Goal: Ask a question

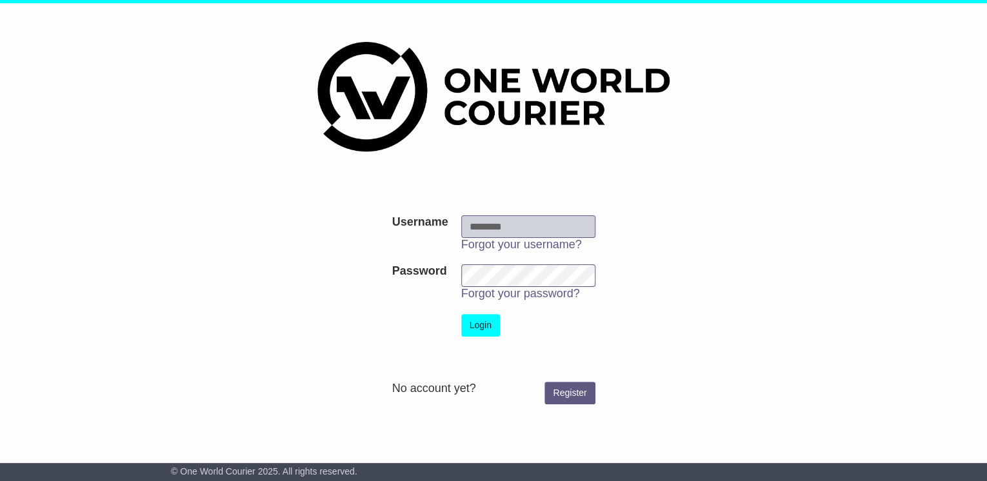
type input "**********"
drag, startPoint x: 469, startPoint y: 330, endPoint x: 483, endPoint y: 325, distance: 14.5
click at [469, 329] on button "Login" at bounding box center [480, 325] width 39 height 23
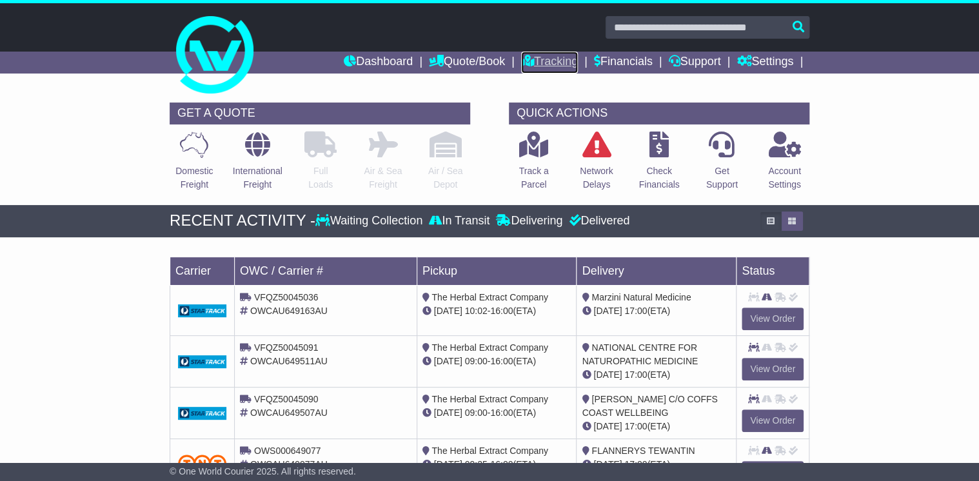
click at [547, 58] on link "Tracking" at bounding box center [549, 63] width 57 height 22
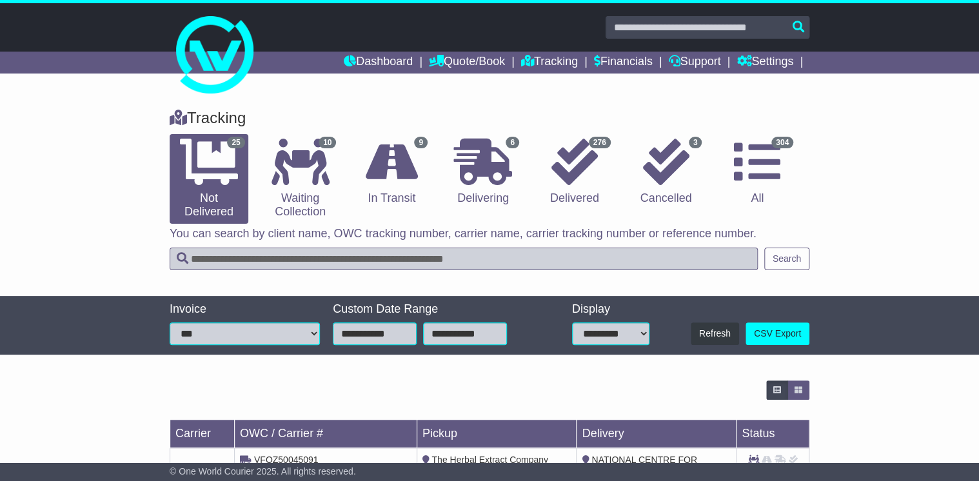
click at [253, 256] on input "text" at bounding box center [464, 259] width 588 height 23
type input "****"
drag, startPoint x: 783, startPoint y: 257, endPoint x: 787, endPoint y: 248, distance: 10.4
click at [783, 257] on button "Search" at bounding box center [786, 259] width 45 height 23
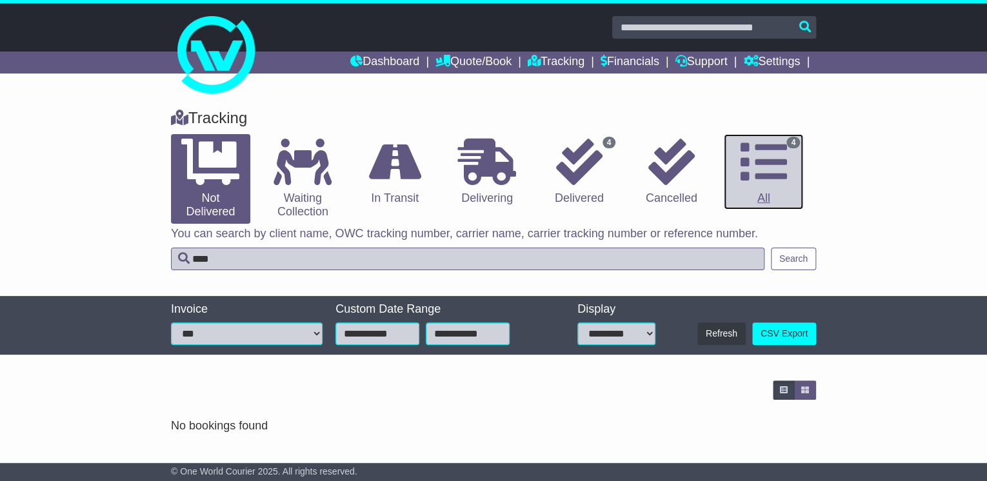
click at [776, 168] on icon at bounding box center [763, 162] width 46 height 46
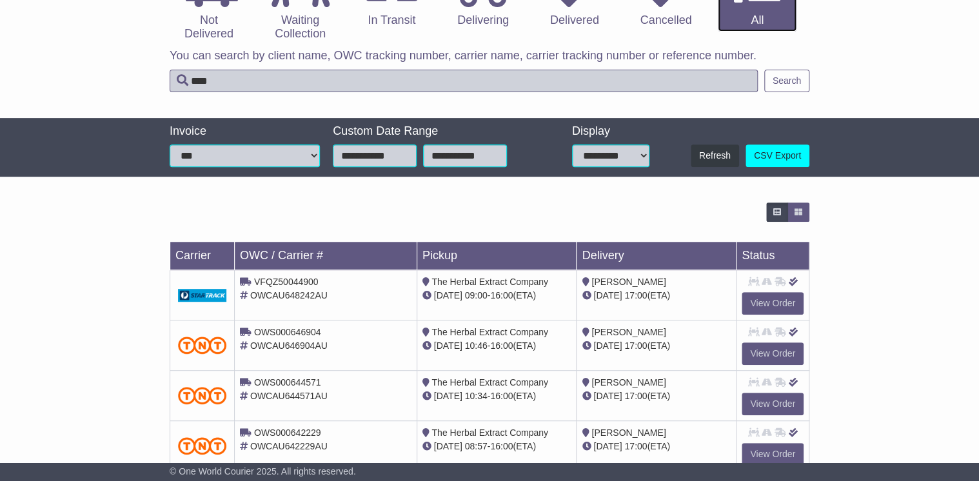
scroll to position [212, 0]
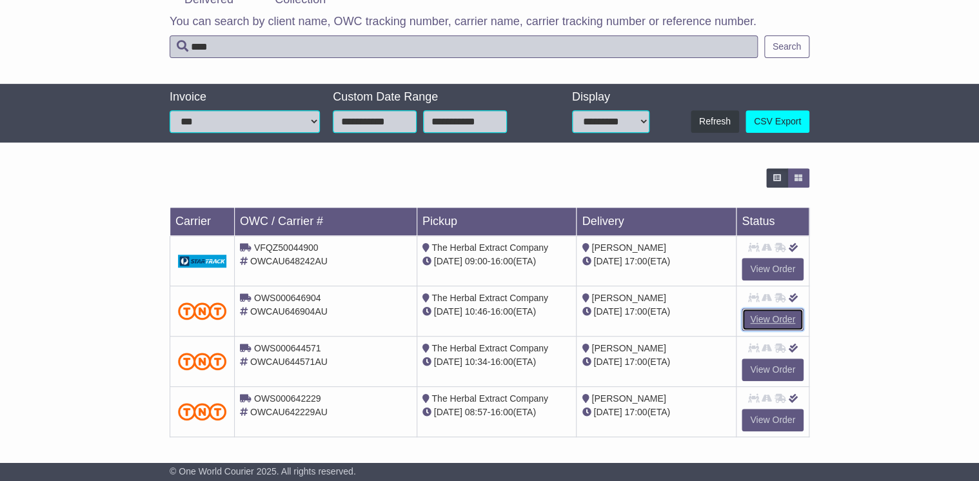
click at [782, 326] on link "View Order" at bounding box center [773, 319] width 62 height 23
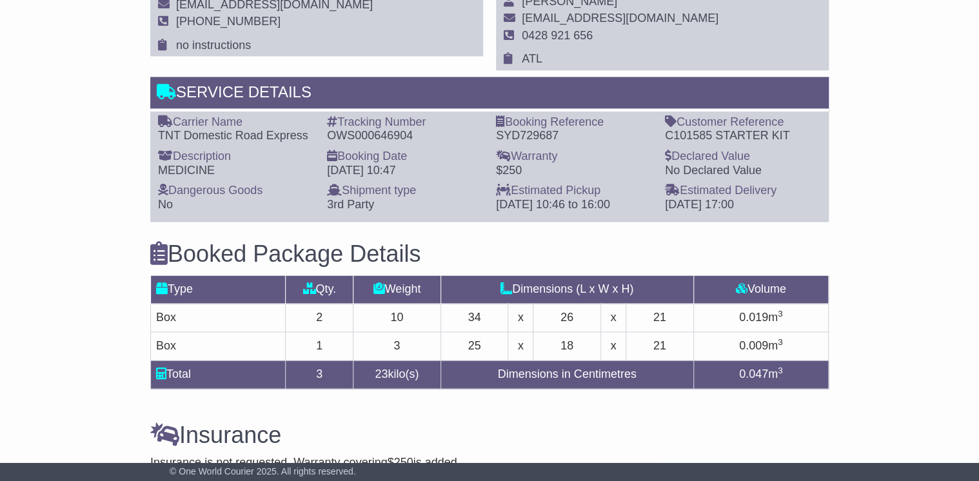
scroll to position [825, 0]
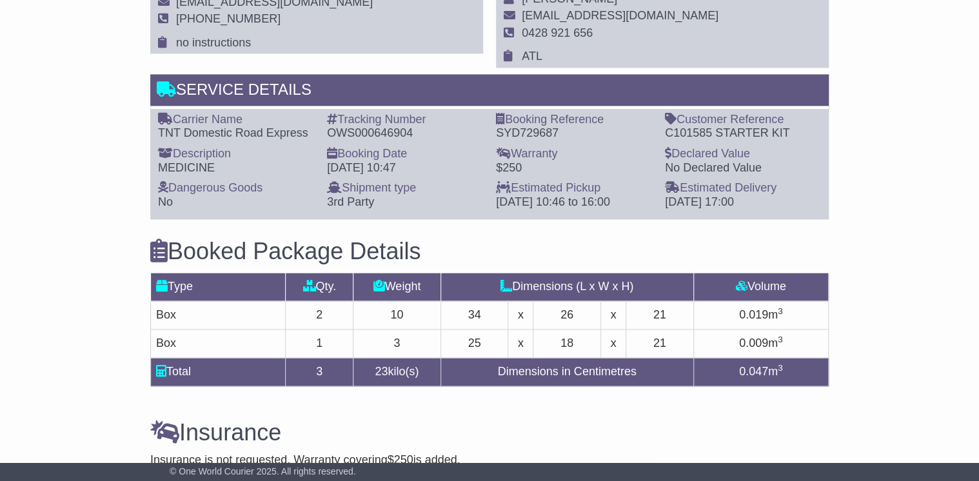
click at [447, 420] on h3 "Insurance" at bounding box center [489, 432] width 678 height 26
click at [447, 407] on div "Insurance Insurance is not requested. Warranty covering $250 is added. Add Insu…" at bounding box center [489, 433] width 691 height 66
drag, startPoint x: 459, startPoint y: 416, endPoint x: 457, endPoint y: 433, distance: 17.5
click at [459, 420] on div "Insurance Insurance is not requested. Warranty covering $250 is added. Add Insu…" at bounding box center [489, 433] width 691 height 66
click at [457, 433] on h3 "Insurance" at bounding box center [489, 432] width 678 height 26
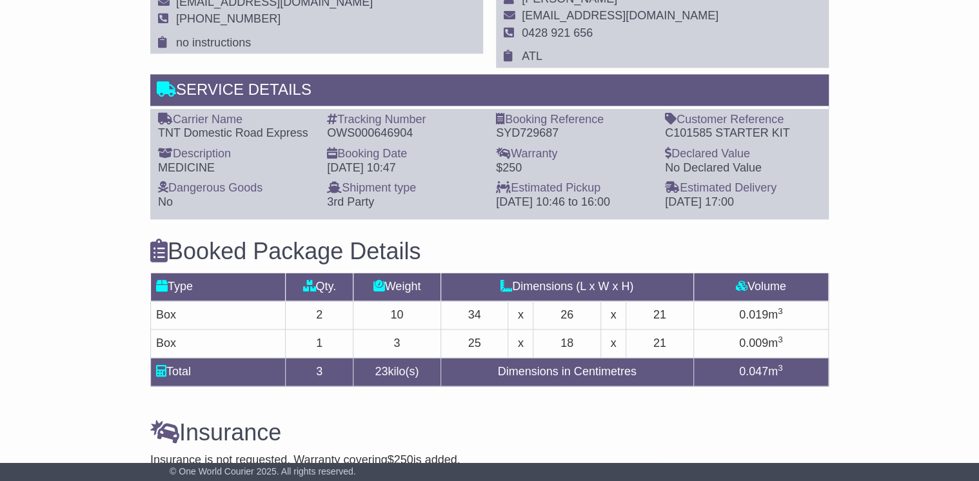
click at [508, 429] on h3 "Insurance" at bounding box center [489, 432] width 678 height 26
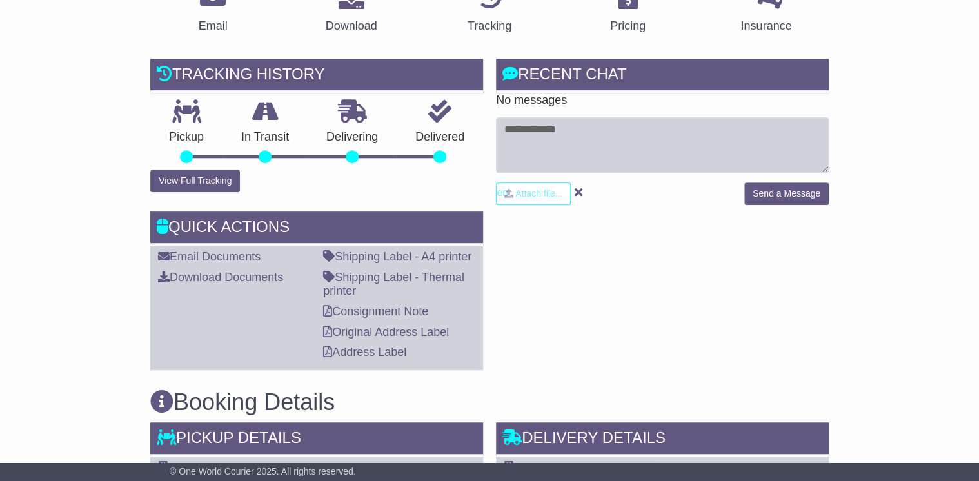
scroll to position [206, 0]
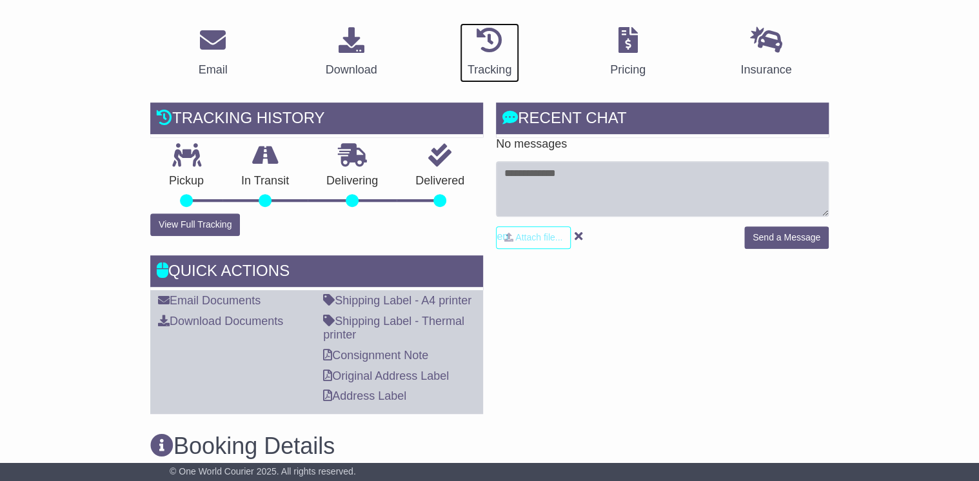
click at [489, 44] on icon at bounding box center [490, 40] width 26 height 26
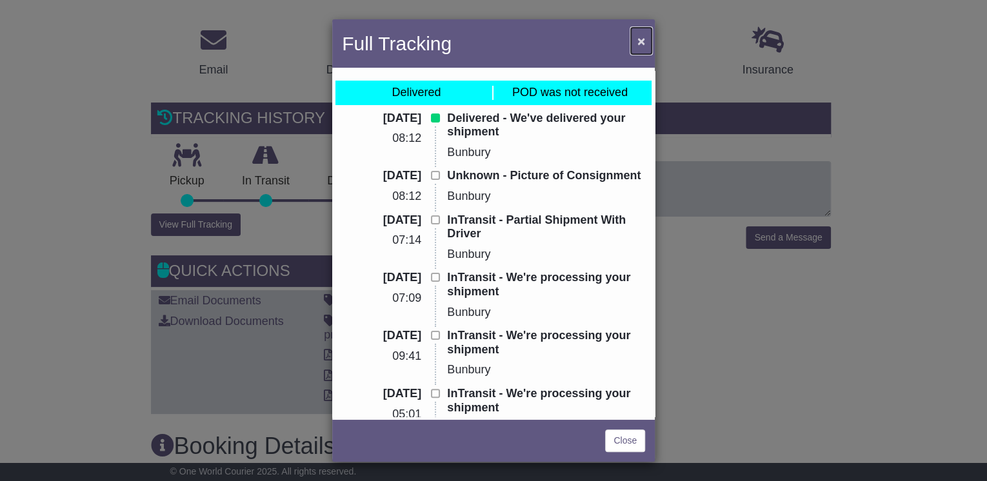
click at [641, 41] on span "×" at bounding box center [641, 41] width 8 height 15
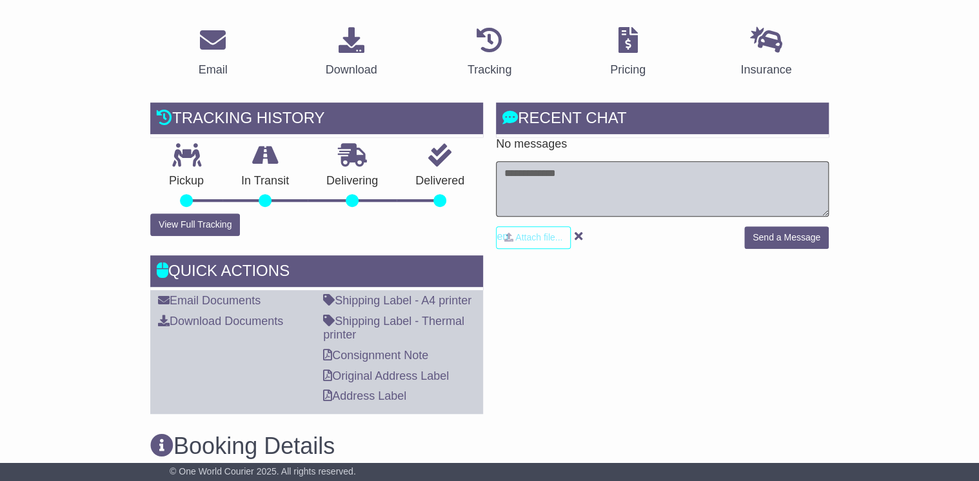
click at [578, 190] on textarea at bounding box center [662, 188] width 333 height 55
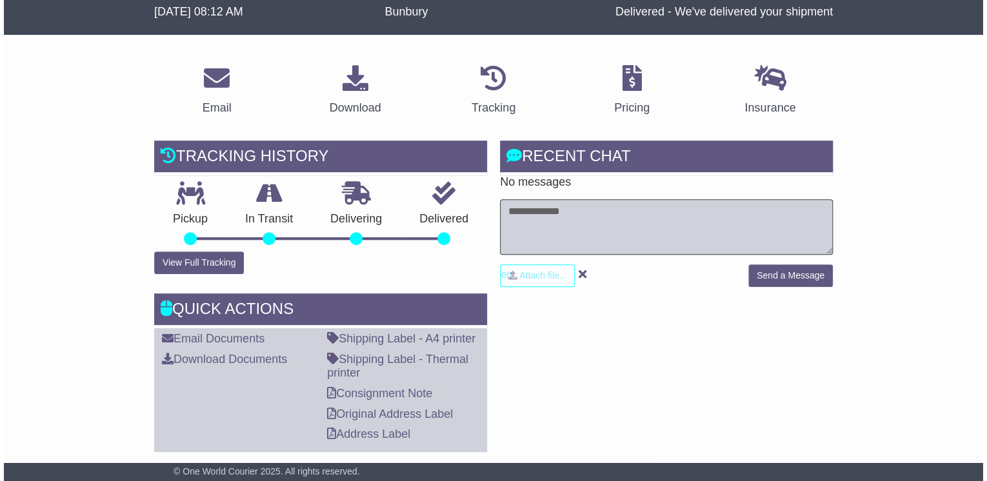
scroll to position [155, 0]
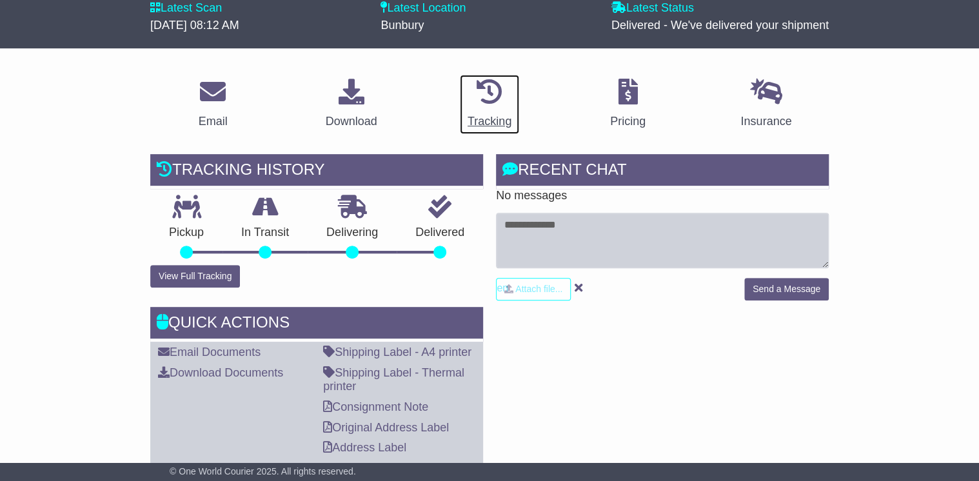
click at [486, 90] on icon at bounding box center [490, 92] width 26 height 26
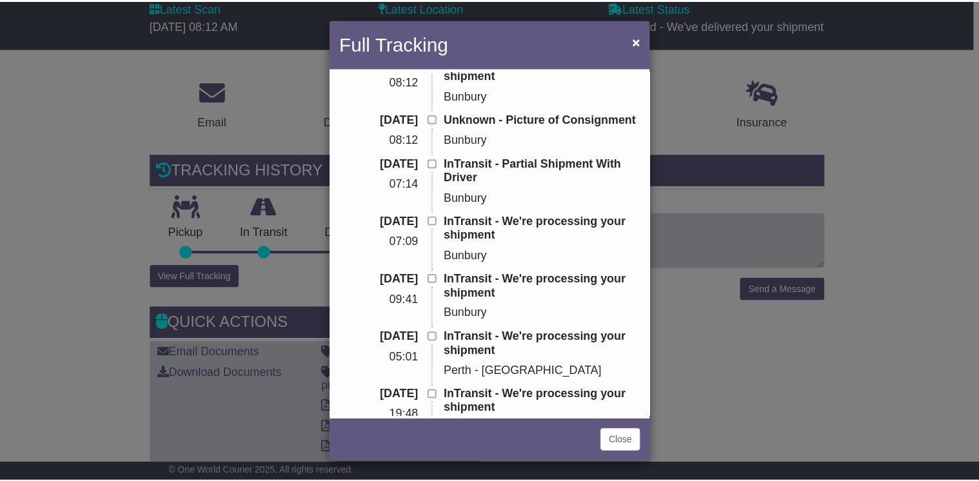
scroll to position [0, 0]
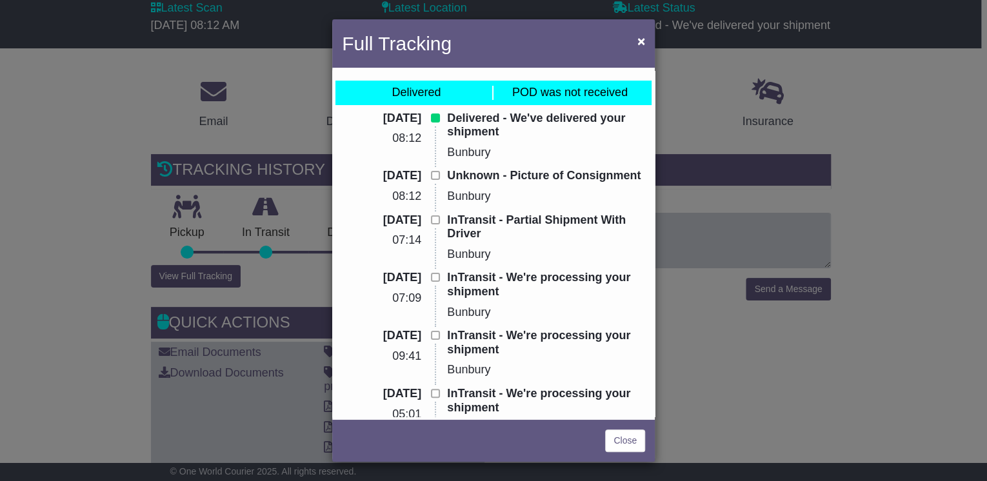
click at [513, 257] on p "Bunbury" at bounding box center [546, 255] width 198 height 14
click at [640, 45] on span "×" at bounding box center [641, 41] width 8 height 15
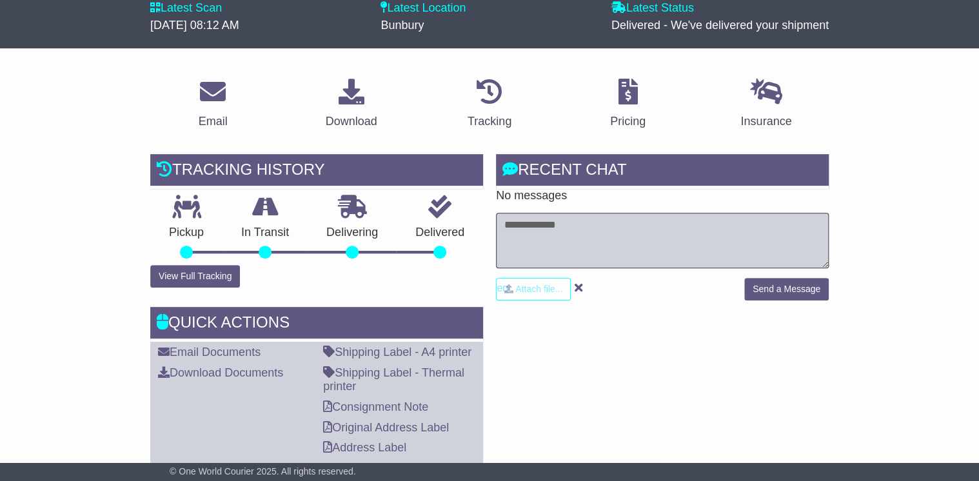
click at [552, 234] on textarea at bounding box center [662, 240] width 333 height 55
type textarea "*"
drag, startPoint x: 533, startPoint y: 238, endPoint x: 551, endPoint y: 237, distance: 17.5
click at [534, 238] on textarea "**********" at bounding box center [662, 240] width 333 height 55
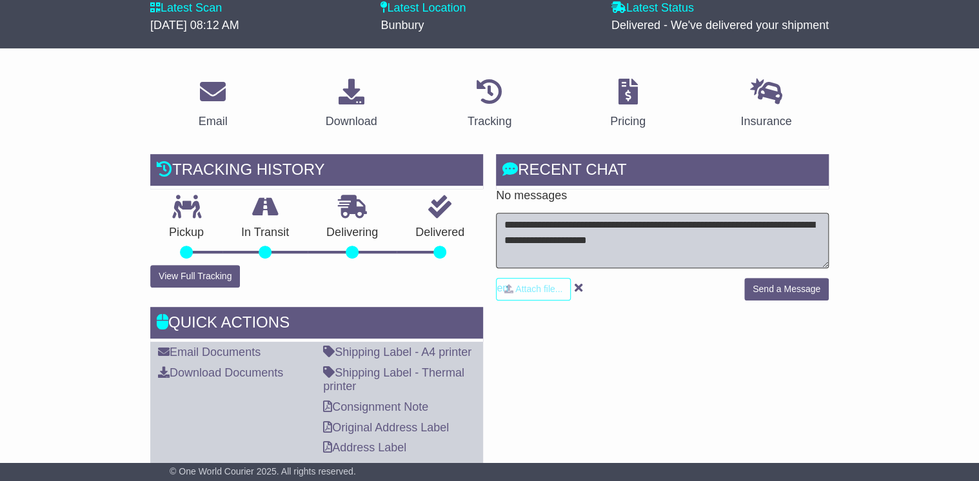
type textarea "**********"
click at [807, 291] on button "Send a Message" at bounding box center [786, 289] width 84 height 23
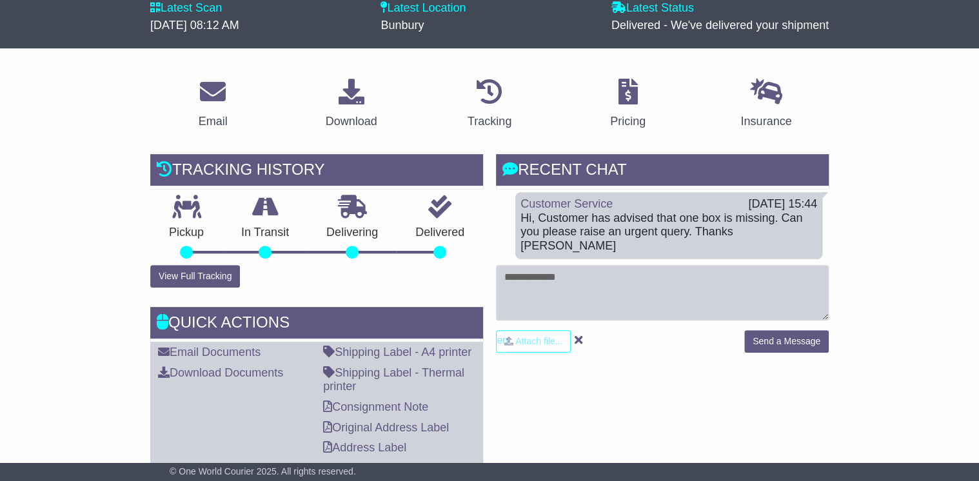
click at [579, 404] on div "RECENT CHAT Loading... No messages Customer Service 22 Sep 2025 15:44 Hi, Custo…" at bounding box center [662, 309] width 346 height 311
click at [616, 391] on div "RECENT CHAT Loading... No messages Customer Service 22 Sep 2025 15:44 Hi, Custo…" at bounding box center [662, 309] width 346 height 311
click at [614, 423] on div "RECENT CHAT Loading... No messages Customer Service 22 Sep 2025 15:44 Hi, Custo…" at bounding box center [662, 309] width 346 height 311
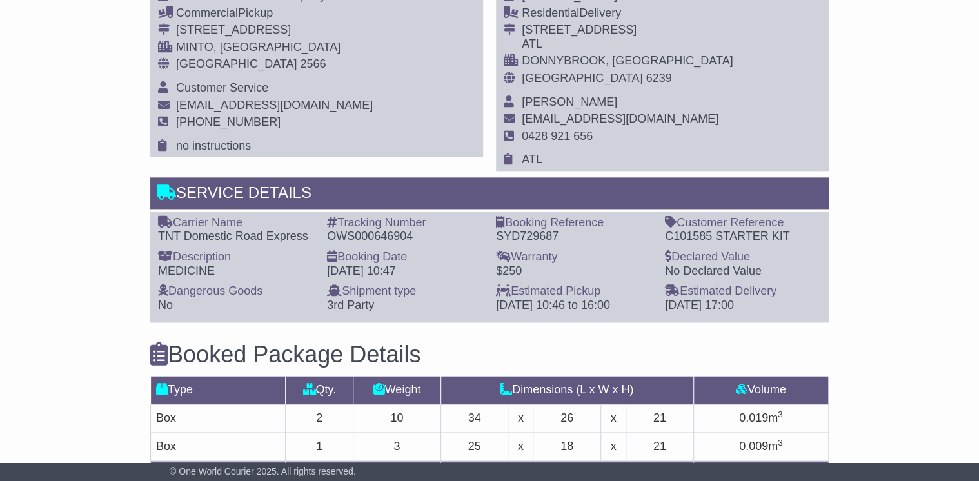
scroll to position [929, 0]
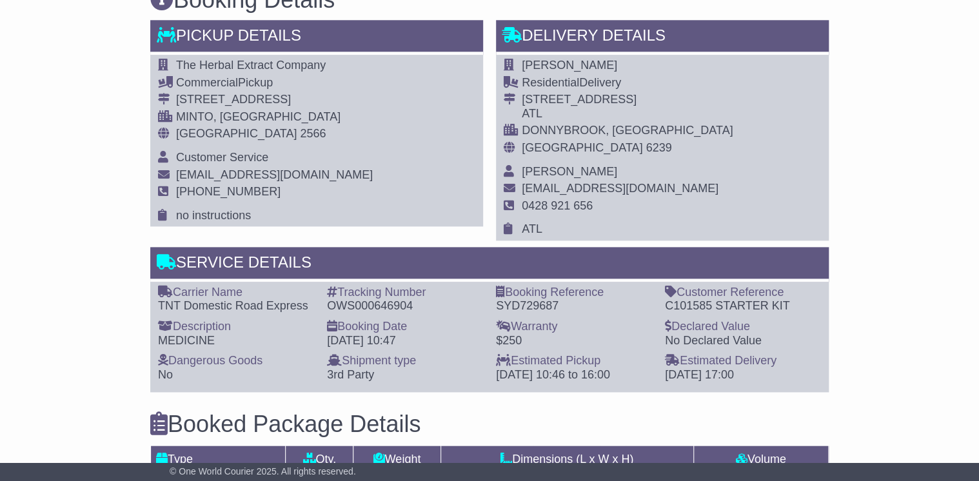
scroll to position [567, 0]
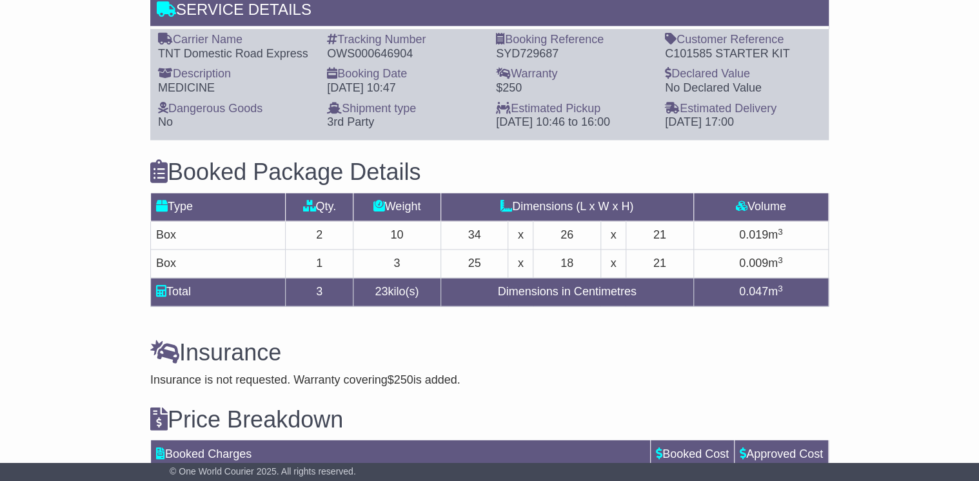
scroll to position [980, 0]
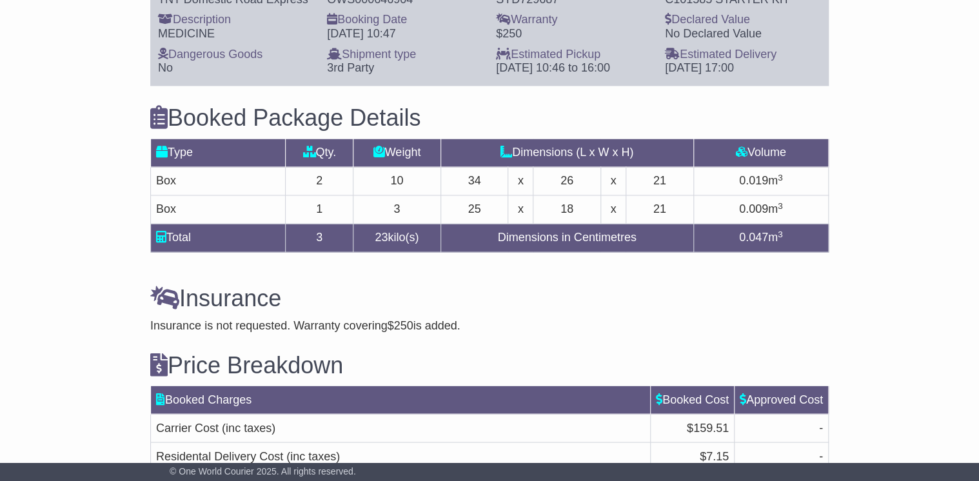
drag, startPoint x: 423, startPoint y: 301, endPoint x: 431, endPoint y: 302, distance: 7.8
click at [426, 302] on div "Insurance Insurance is not requested. Warranty covering $250 is added. Add Insu…" at bounding box center [489, 299] width 691 height 66
drag, startPoint x: 431, startPoint y: 302, endPoint x: 520, endPoint y: 299, distance: 89.7
click at [521, 302] on div "Insurance Insurance is not requested. Warranty covering $250 is added. Add Insu…" at bounding box center [489, 299] width 691 height 66
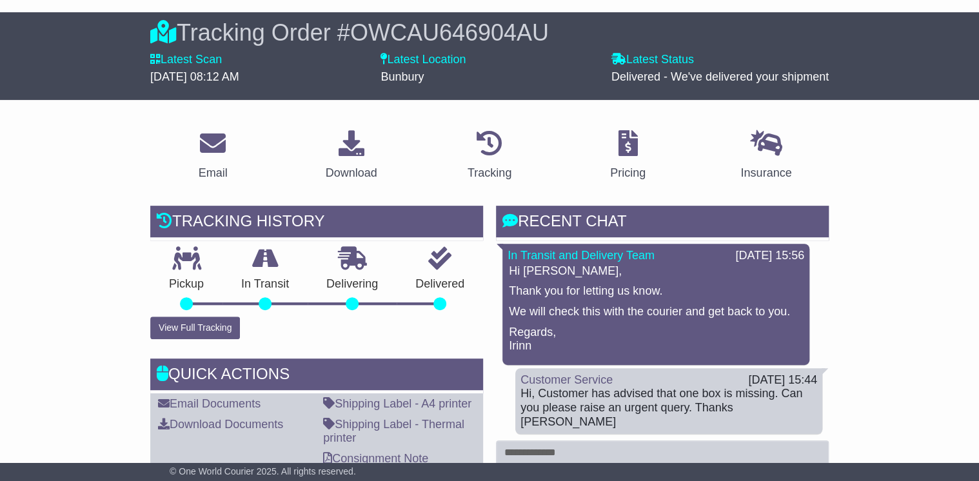
scroll to position [0, 0]
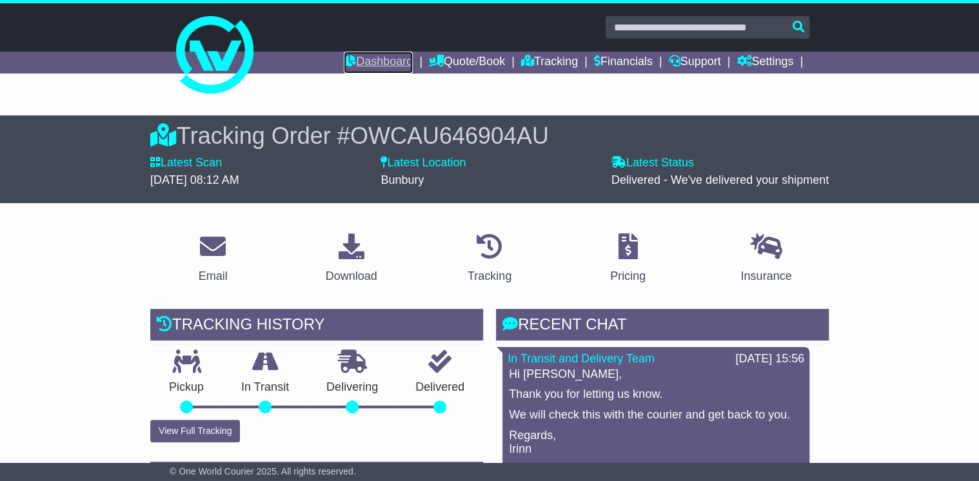
click at [363, 62] on link "Dashboard" at bounding box center [378, 63] width 69 height 22
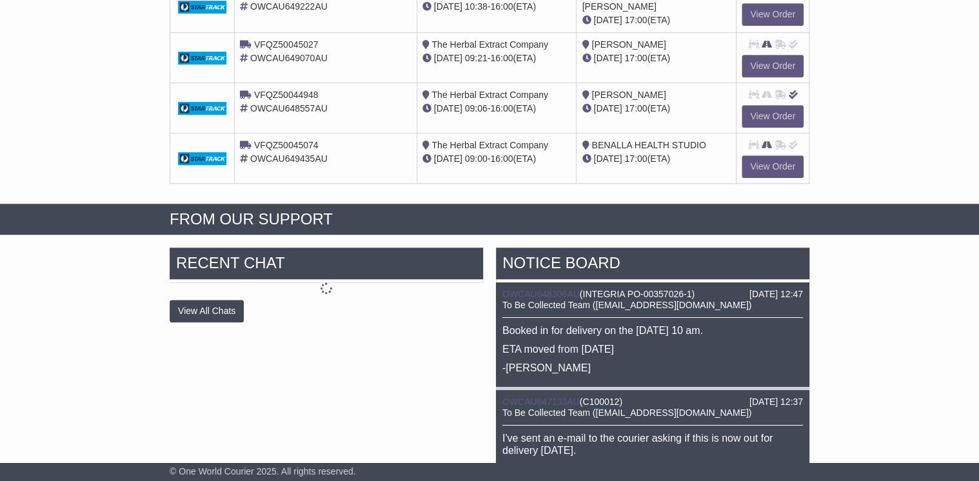
scroll to position [361, 0]
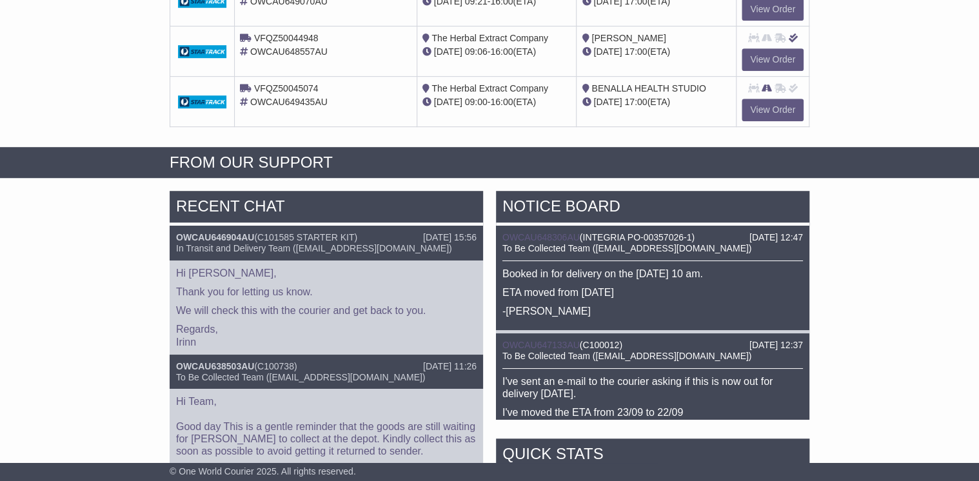
click at [127, 290] on div "RECENT CHAT 22 Sep 2025 15:56 OWCAU646904AU ( C101585 STARTER KIT ) In Transit …" at bounding box center [489, 462] width 979 height 557
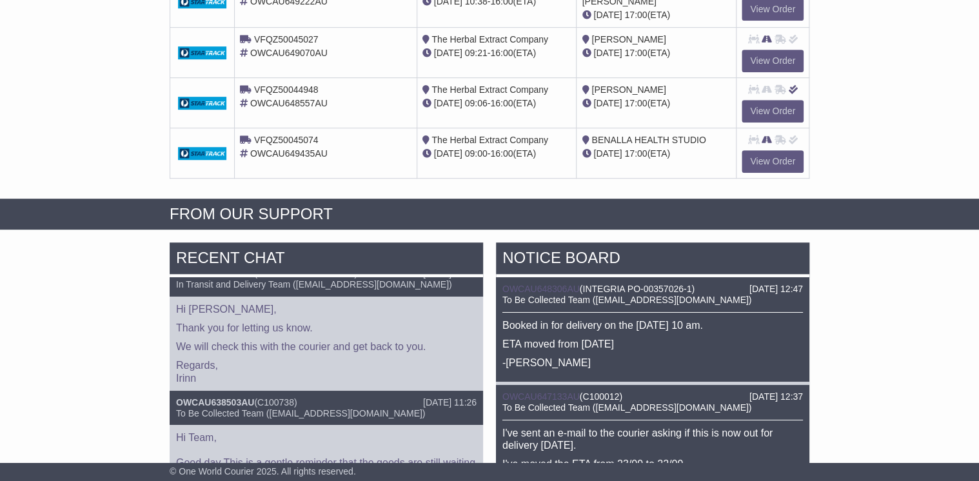
scroll to position [0, 0]
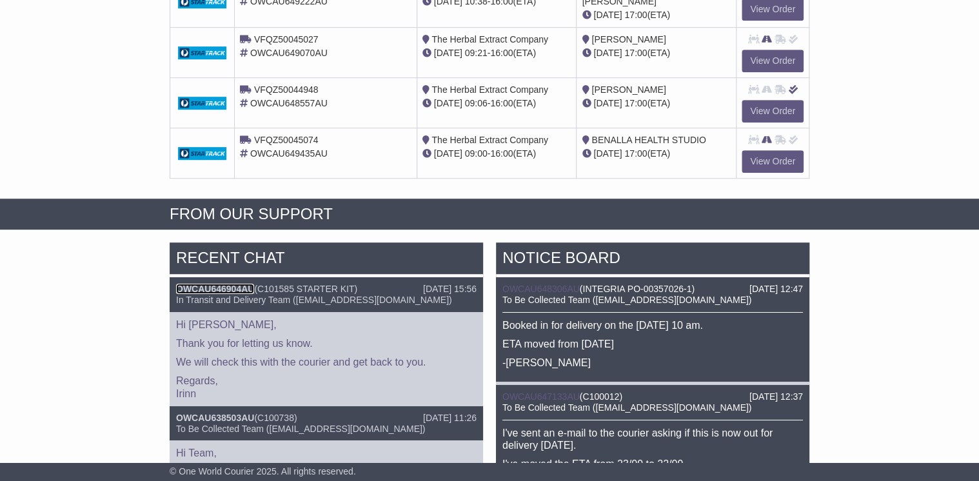
click at [218, 284] on link "OWCAU646904AU" at bounding box center [215, 289] width 78 height 10
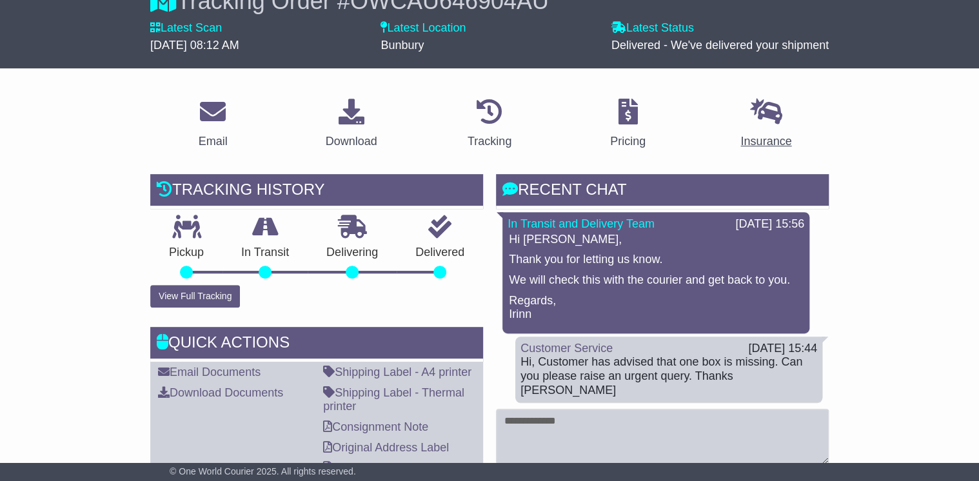
scroll to position [155, 0]
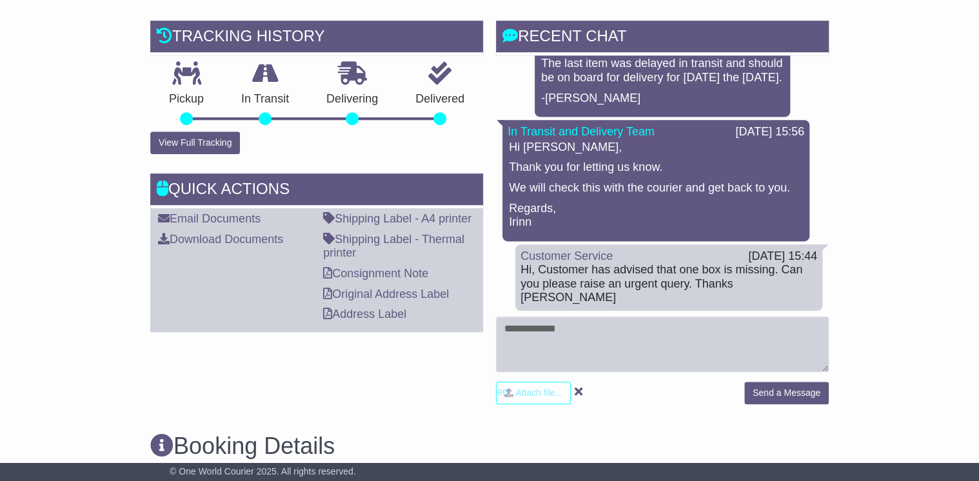
scroll to position [361, 0]
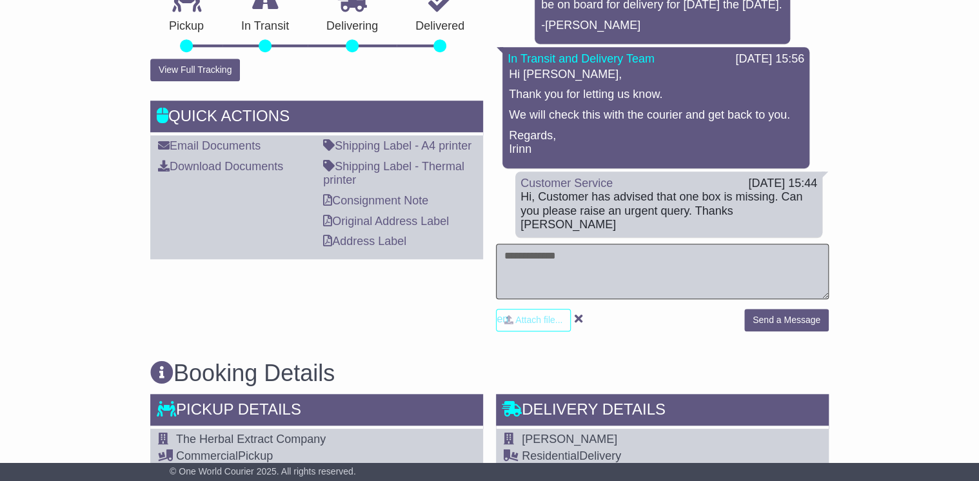
drag, startPoint x: 589, startPoint y: 262, endPoint x: 597, endPoint y: 263, distance: 8.5
click at [589, 262] on textarea at bounding box center [662, 271] width 333 height 55
type textarea "*********"
click at [806, 324] on button "Send a Message" at bounding box center [786, 320] width 84 height 23
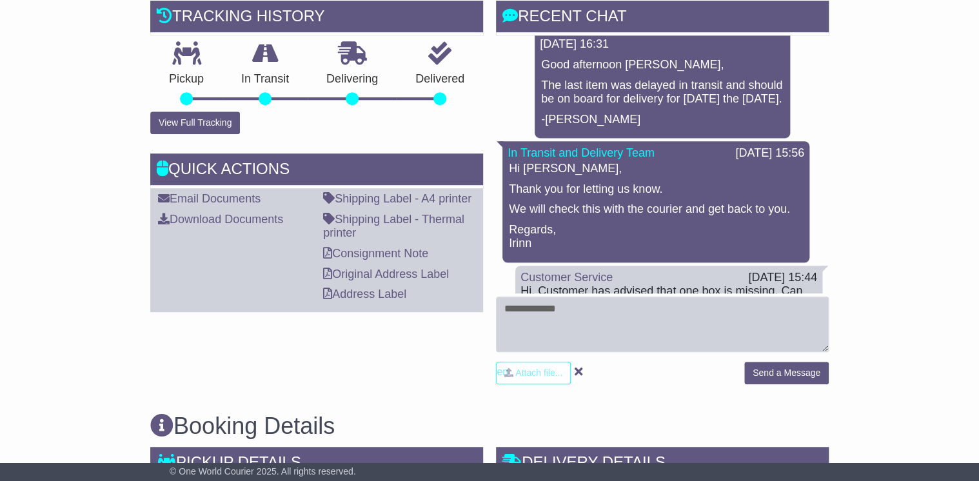
scroll to position [103, 0]
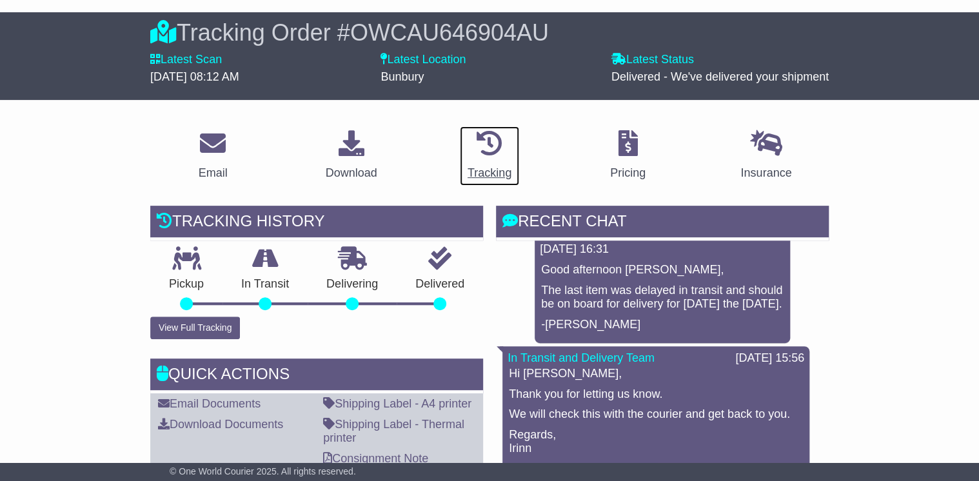
click at [491, 144] on icon at bounding box center [490, 143] width 26 height 26
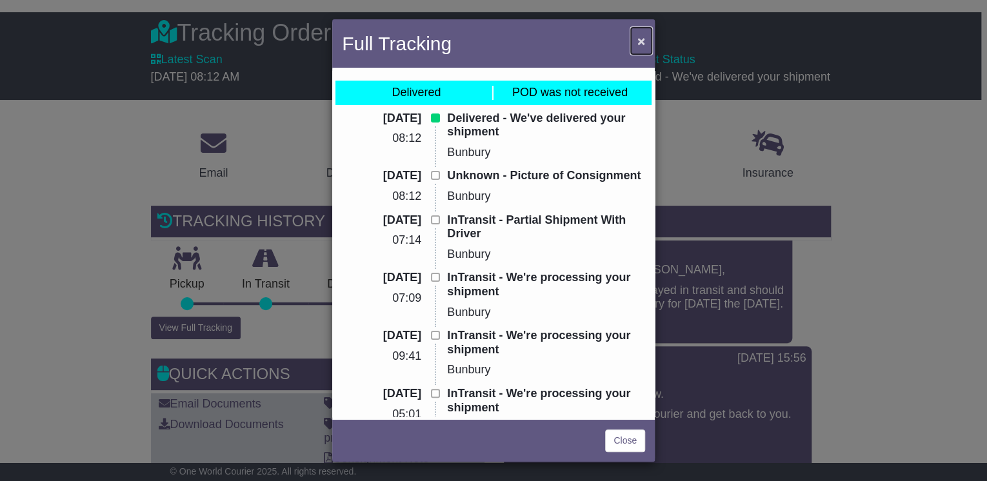
click at [640, 39] on span "×" at bounding box center [641, 41] width 8 height 15
